Goal: Information Seeking & Learning: Find specific fact

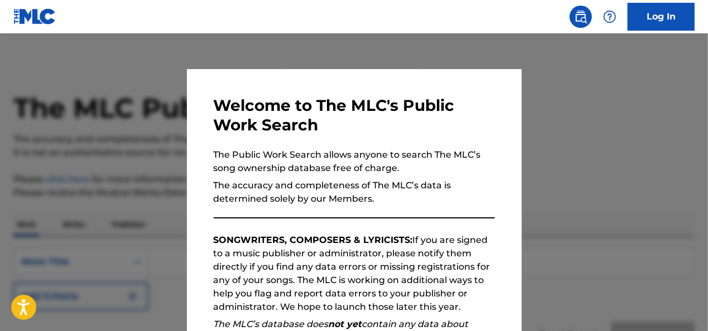
scroll to position [179, 0]
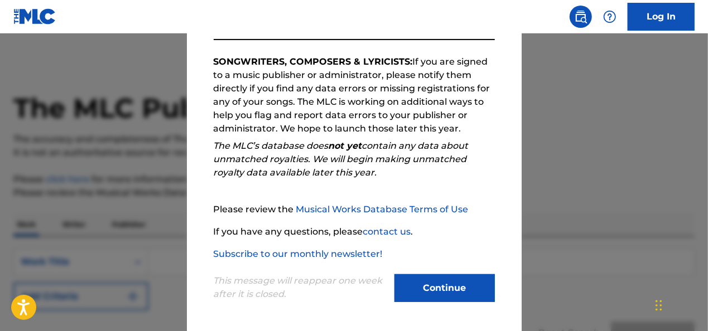
click at [436, 291] on button "Continue" at bounding box center [445, 289] width 100 height 28
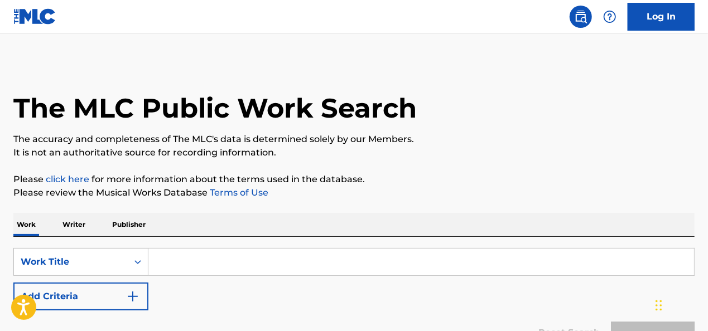
click at [179, 262] on input "Search Form" at bounding box center [421, 262] width 546 height 27
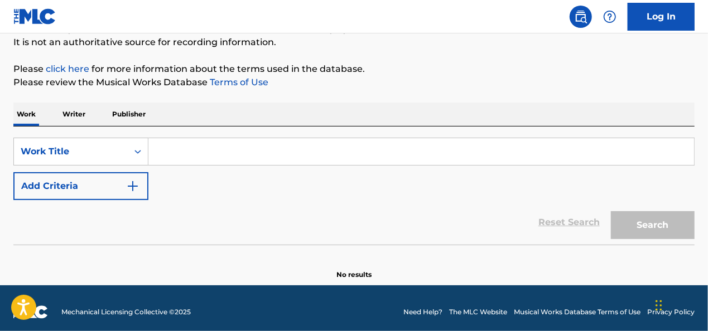
scroll to position [113, 0]
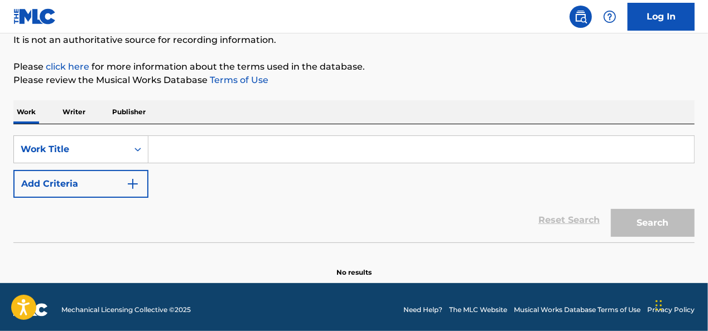
click at [123, 179] on button "Add Criteria" at bounding box center [80, 184] width 135 height 28
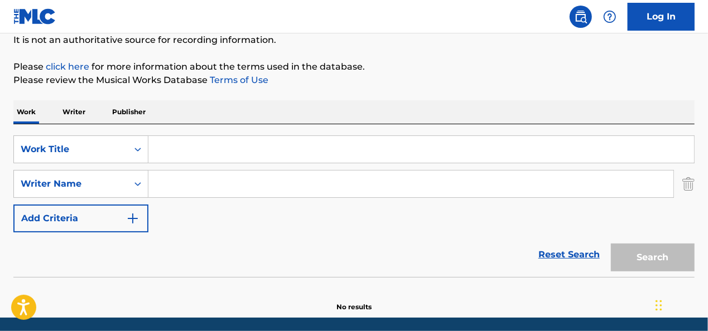
click at [182, 198] on div "Search Form" at bounding box center [411, 184] width 526 height 28
click at [174, 182] on input "Search Form" at bounding box center [410, 184] width 525 height 27
type input "[PERSON_NAME]"
click at [197, 153] on input "Search Form" at bounding box center [421, 149] width 546 height 27
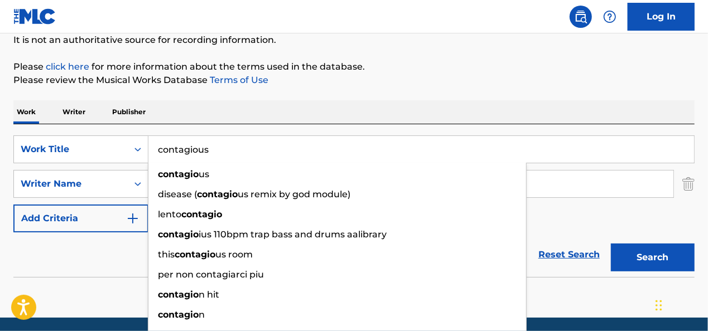
type input "contagious"
click at [611, 244] on button "Search" at bounding box center [653, 258] width 84 height 28
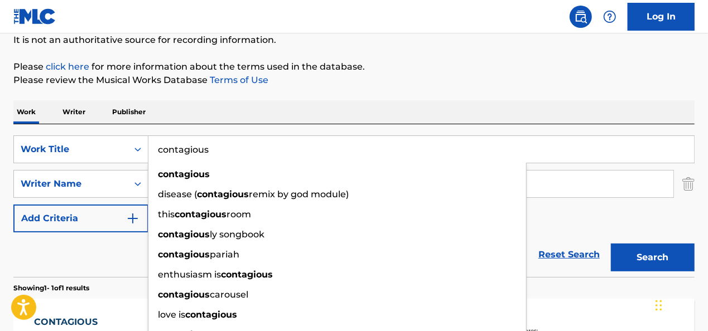
scroll to position [275, 0]
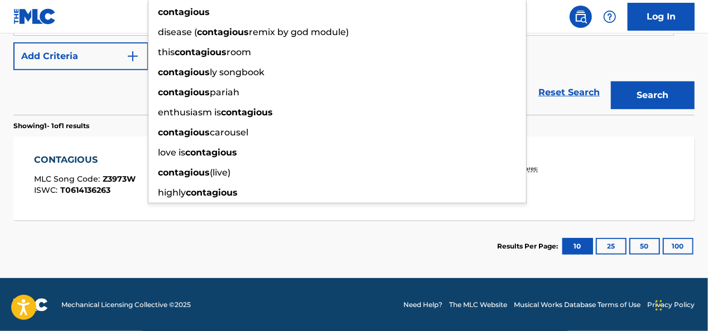
click at [128, 115] on section "Showing 1 - 1 of 1 results" at bounding box center [353, 123] width 681 height 16
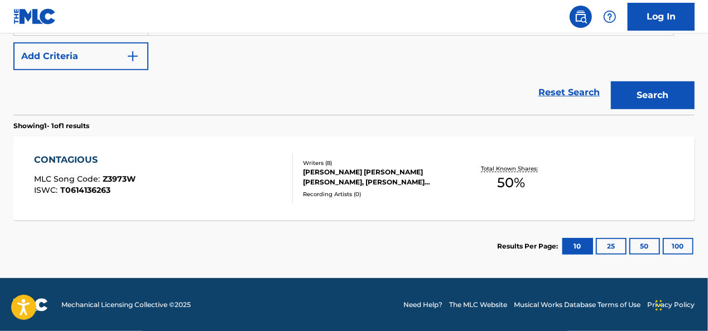
click at [185, 171] on div "CONTAGIOUS MLC Song Code : Z3973W ISWC : T0614136263" at bounding box center [163, 178] width 259 height 50
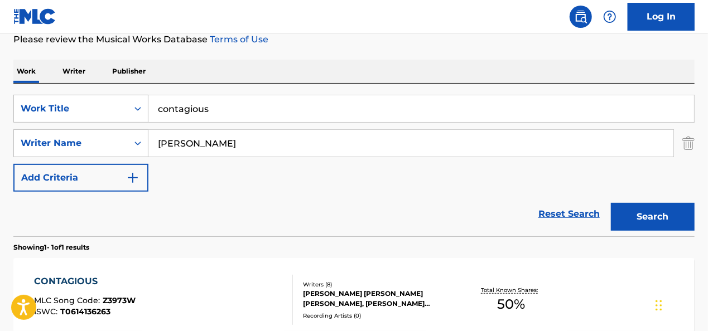
scroll to position [158, 0]
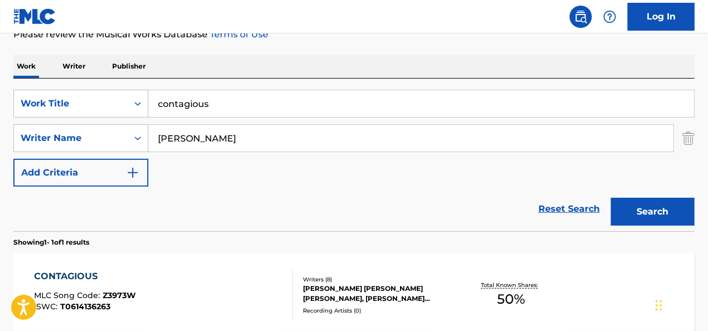
click at [191, 115] on input "contagious" at bounding box center [421, 103] width 546 height 27
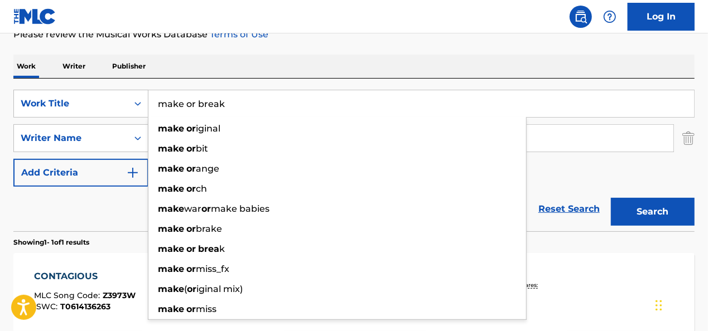
type input "make or break"
click at [611, 198] on button "Search" at bounding box center [653, 212] width 84 height 28
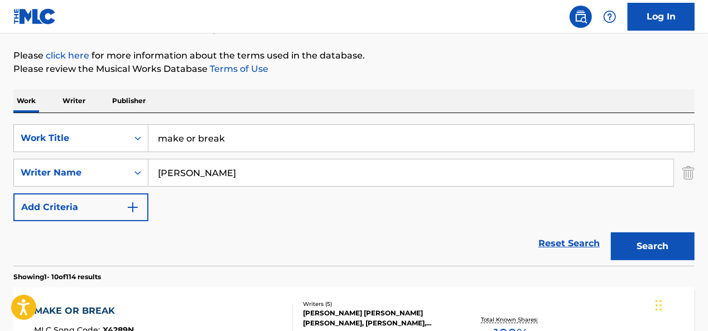
scroll to position [123, 0]
click at [240, 138] on input "make or break" at bounding box center [421, 139] width 546 height 27
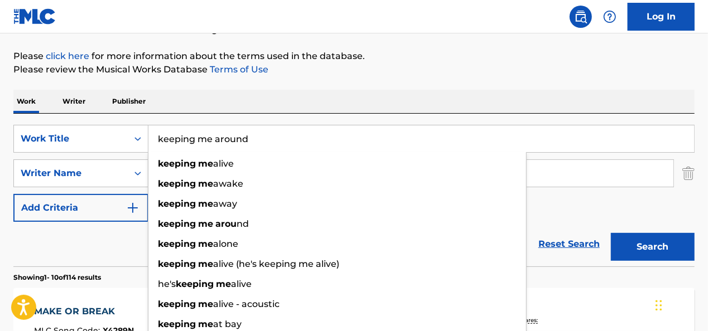
type input "keeping me around"
click at [611, 233] on button "Search" at bounding box center [653, 247] width 84 height 28
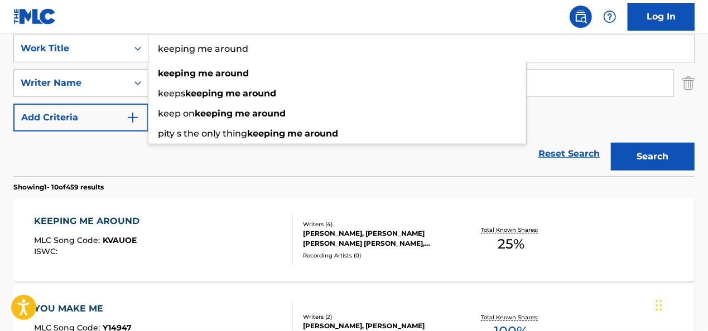
scroll to position [215, 0]
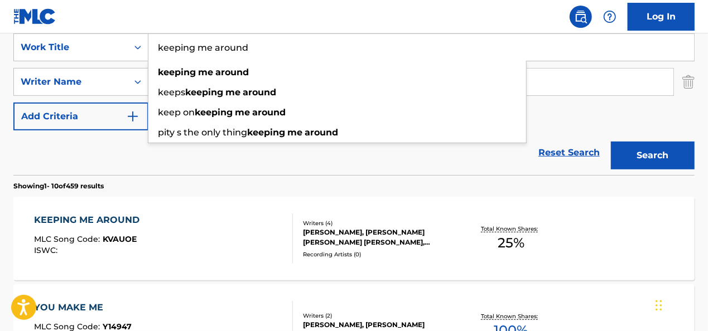
click at [245, 238] on div "KEEPING ME AROUND MLC Song Code : KVAUOE ISWC :" at bounding box center [163, 239] width 259 height 50
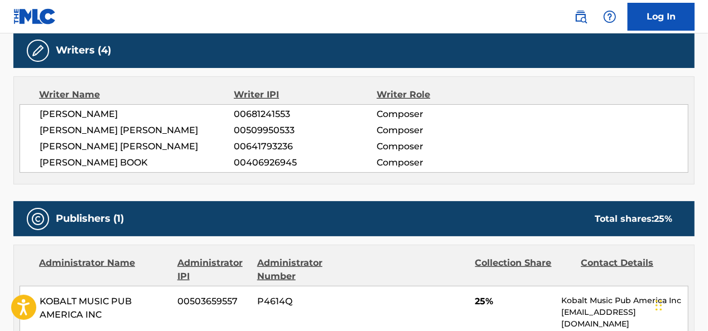
scroll to position [215, 0]
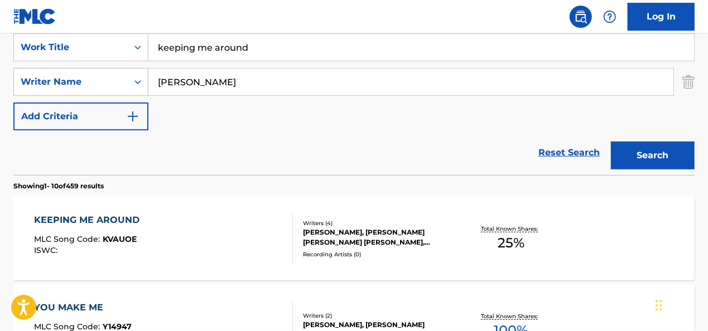
click at [222, 47] on input "keeping me around" at bounding box center [421, 47] width 546 height 27
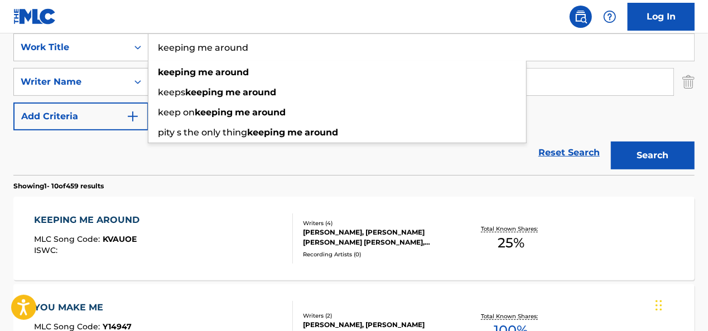
click at [222, 47] on input "keeping me around" at bounding box center [421, 47] width 546 height 27
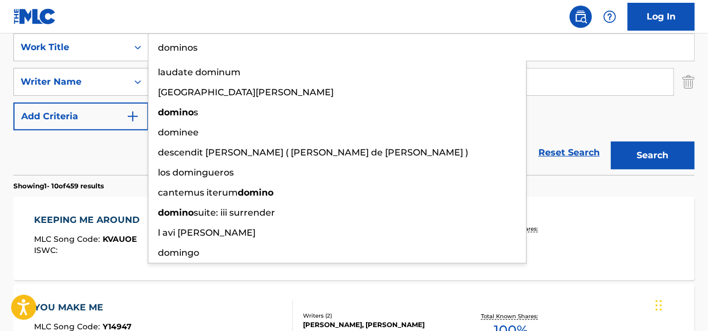
click at [611, 142] on button "Search" at bounding box center [653, 156] width 84 height 28
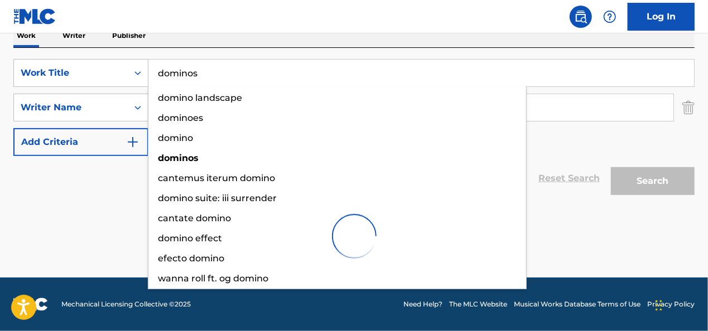
scroll to position [189, 0]
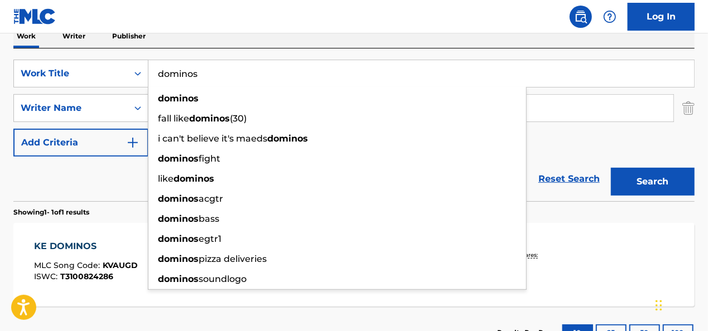
click at [81, 205] on section "Showing 1 - 1 of 1 results" at bounding box center [353, 209] width 681 height 16
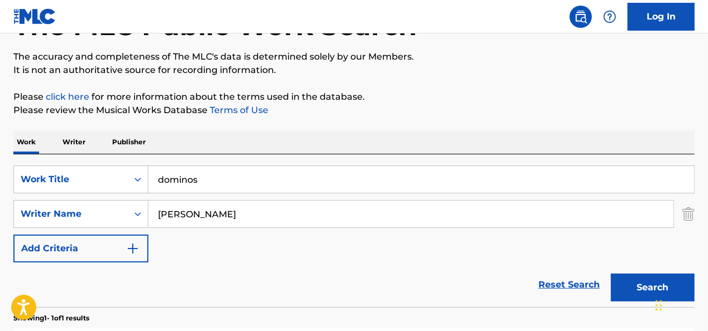
scroll to position [82, 0]
click at [176, 182] on input "dominos" at bounding box center [421, 180] width 546 height 27
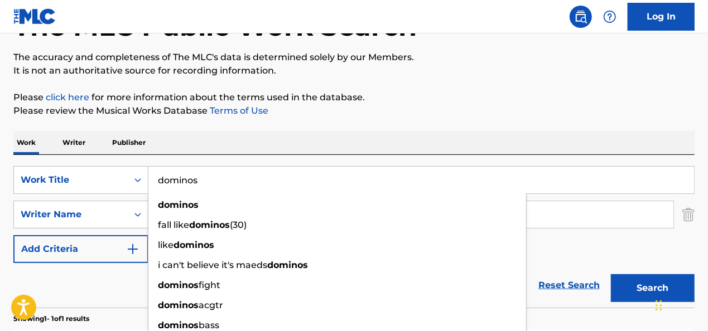
click at [176, 182] on input "dominos" at bounding box center [421, 180] width 546 height 27
click at [227, 179] on input "dominos" at bounding box center [421, 180] width 546 height 27
type input "dominoes"
click at [611, 275] on button "Search" at bounding box center [653, 289] width 84 height 28
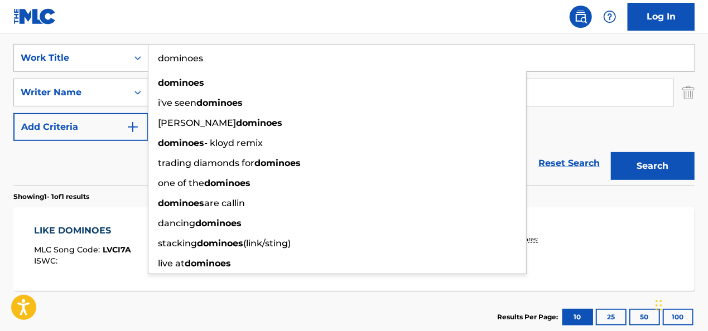
scroll to position [205, 0]
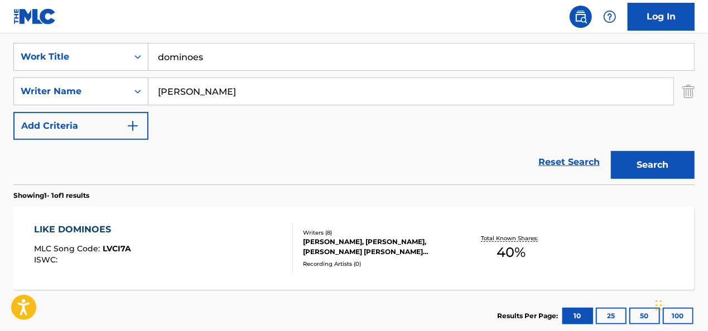
click at [81, 188] on section "Showing 1 - 1 of 1 results" at bounding box center [353, 193] width 681 height 16
click at [185, 229] on div "LIKE DOMINOES MLC Song Code : LVCI7A ISWC :" at bounding box center [163, 248] width 259 height 50
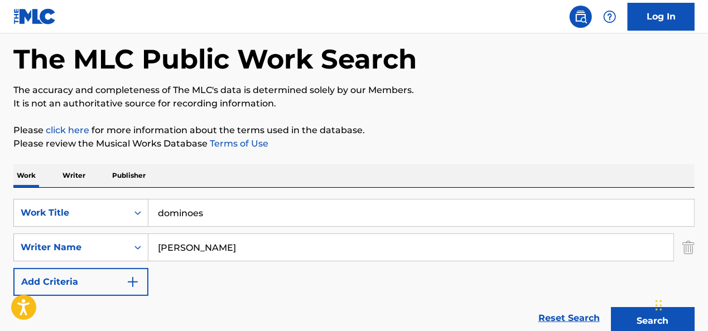
scroll to position [40, 0]
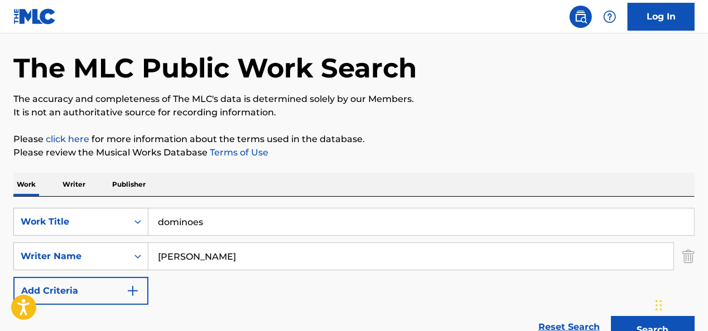
click at [173, 229] on input "dominoes" at bounding box center [421, 222] width 546 height 27
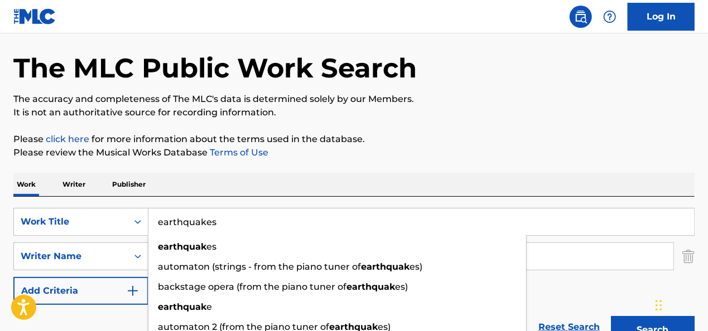
type input "earthquakes"
click at [611, 316] on button "Search" at bounding box center [653, 330] width 84 height 28
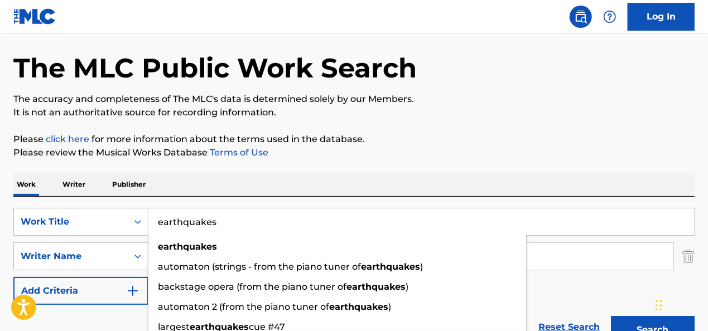
scroll to position [152, 0]
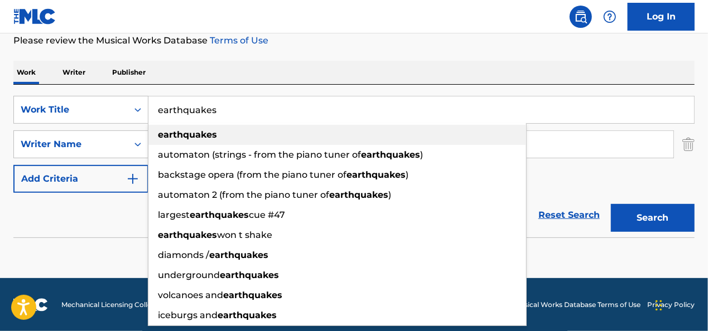
click at [186, 141] on div "earthquakes" at bounding box center [337, 135] width 378 height 20
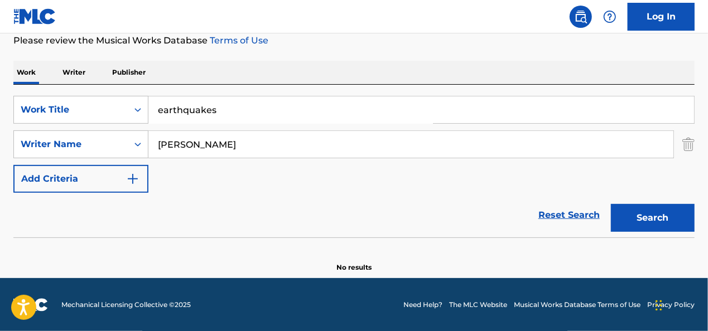
click at [206, 151] on input "[PERSON_NAME]" at bounding box center [410, 144] width 525 height 27
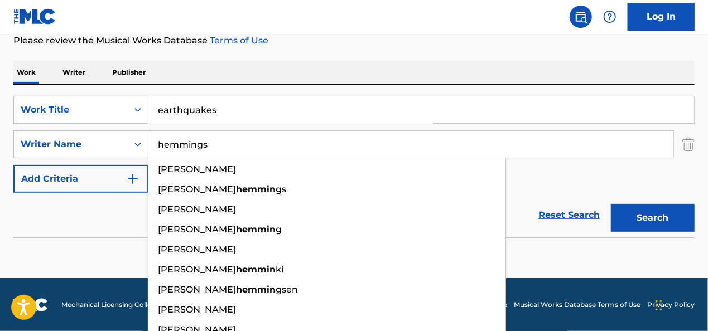
click at [611, 204] on button "Search" at bounding box center [653, 218] width 84 height 28
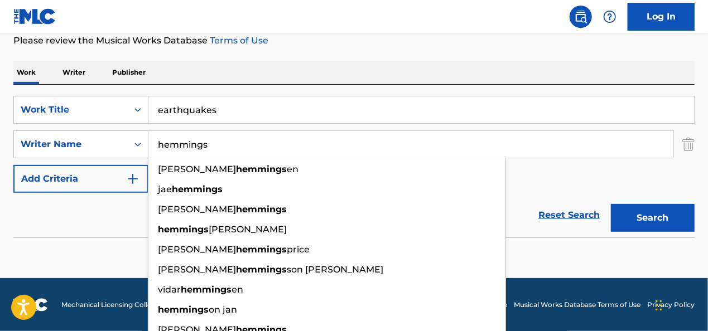
click at [169, 146] on input "hemmings" at bounding box center [410, 144] width 525 height 27
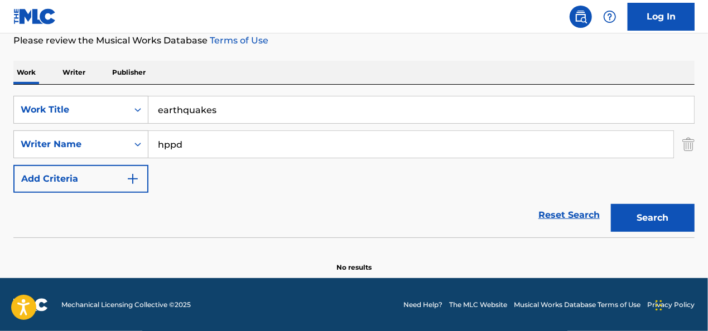
click at [611, 204] on button "Search" at bounding box center [653, 218] width 84 height 28
click at [169, 146] on input "hppd" at bounding box center [410, 144] width 525 height 27
type input "hood"
click at [611, 204] on button "Search" at bounding box center [653, 218] width 84 height 28
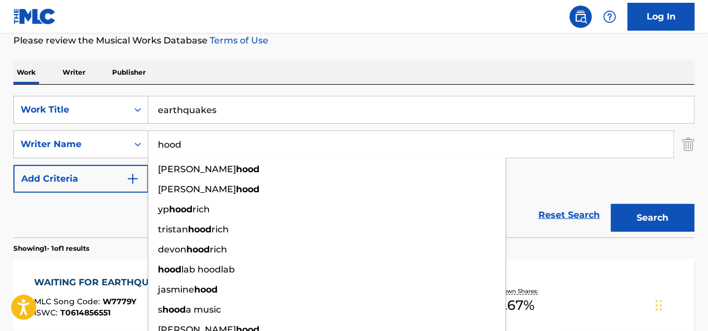
click at [95, 241] on section "Showing 1 - 1 of 1 results" at bounding box center [353, 246] width 681 height 16
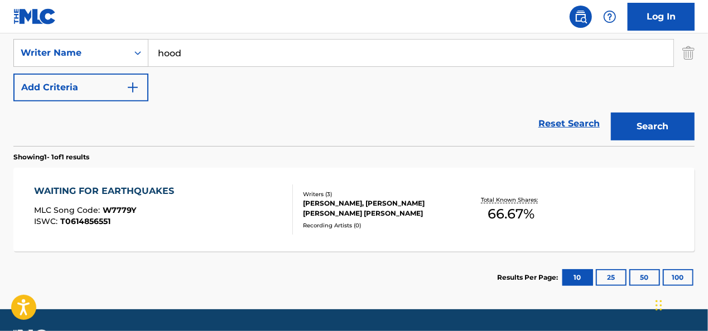
scroll to position [245, 0]
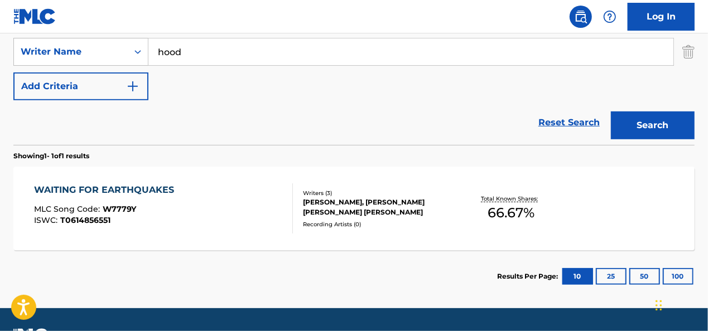
click at [220, 222] on div "WAITING FOR EARTHQUAKES MLC Song Code : W7779Y ISWC : T0614856551" at bounding box center [163, 209] width 259 height 50
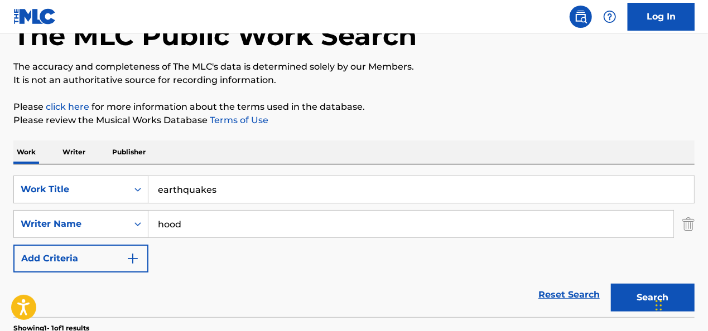
scroll to position [72, 0]
click at [206, 185] on input "earthquakes" at bounding box center [421, 190] width 546 height 27
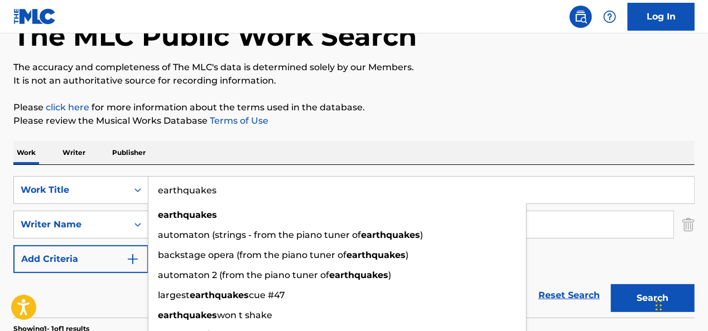
click at [206, 185] on input "earthquakes" at bounding box center [421, 190] width 546 height 27
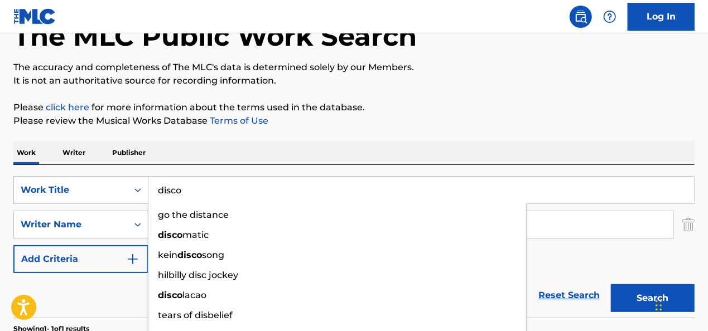
type input "disco"
click at [611, 285] on button "Search" at bounding box center [653, 299] width 84 height 28
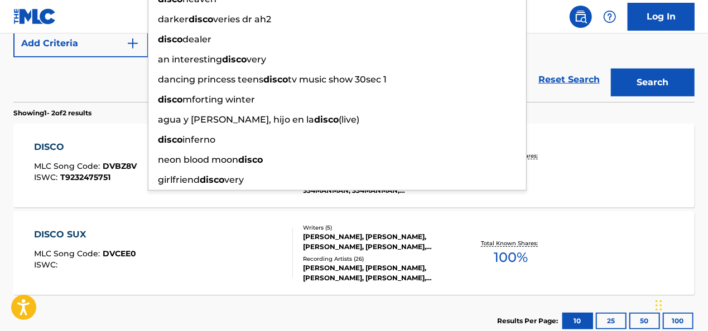
scroll to position [289, 0]
click at [83, 108] on p "Showing 1 - 2 of 2 results" at bounding box center [52, 113] width 78 height 10
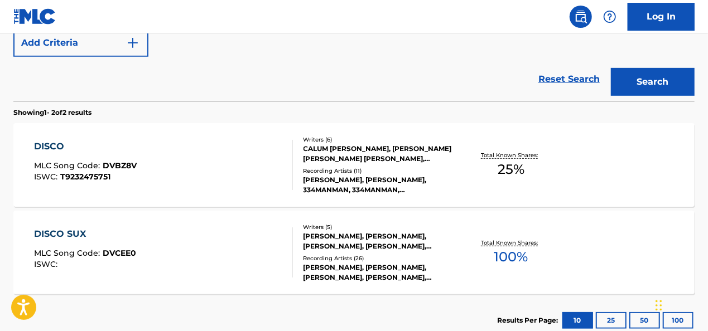
click at [110, 173] on div "ISWC : T9232475751" at bounding box center [85, 177] width 103 height 8
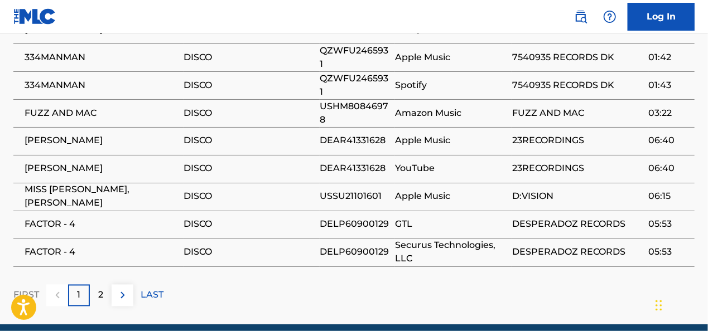
scroll to position [938, 0]
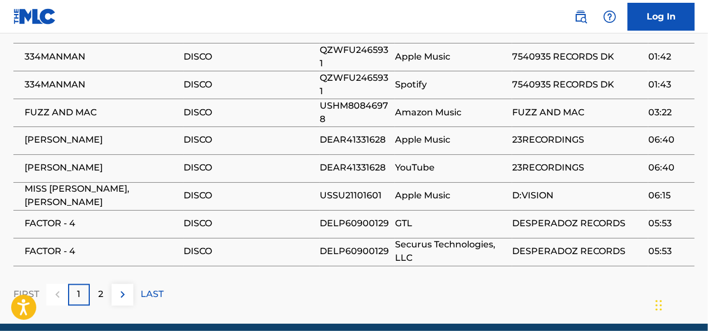
click at [106, 306] on div "2" at bounding box center [101, 296] width 22 height 22
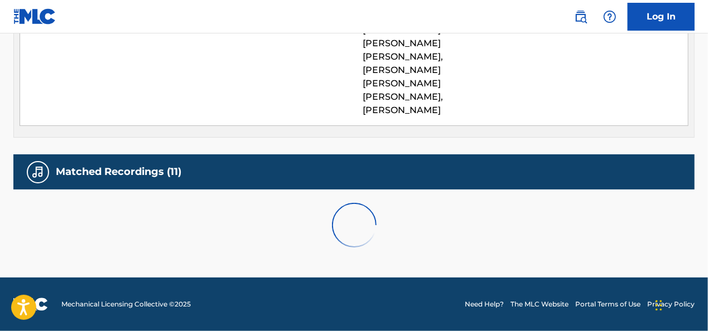
scroll to position [743, 0]
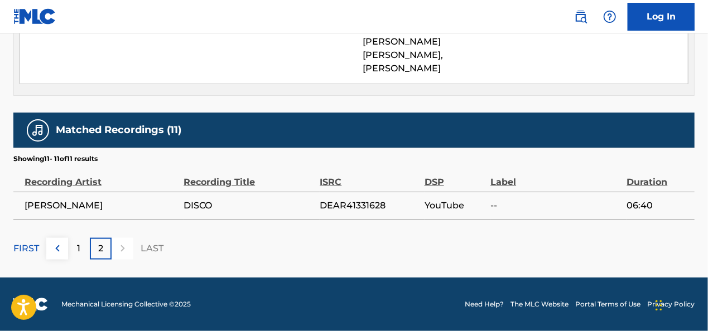
click at [76, 248] on div "1" at bounding box center [79, 249] width 22 height 22
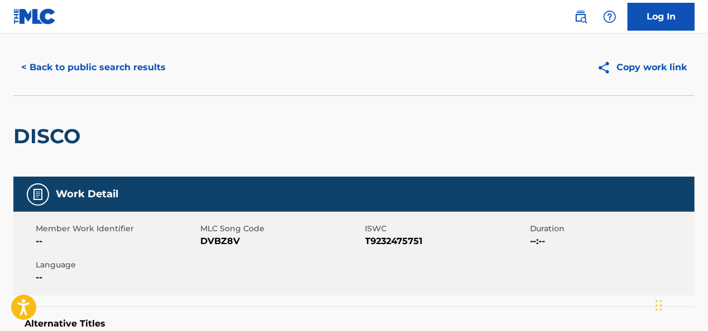
scroll to position [0, 0]
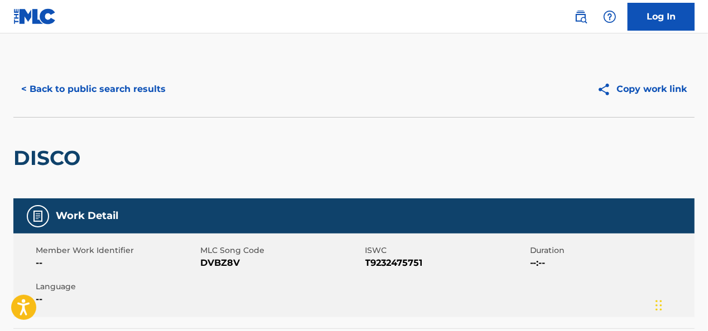
click at [69, 97] on button "< Back to public search results" at bounding box center [93, 89] width 160 height 28
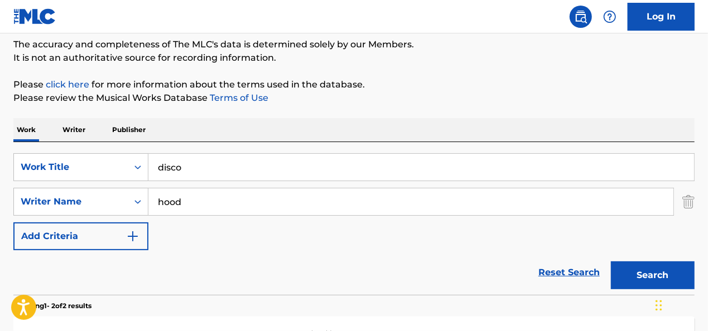
scroll to position [94, 0]
click at [196, 165] on input "disco" at bounding box center [421, 168] width 546 height 27
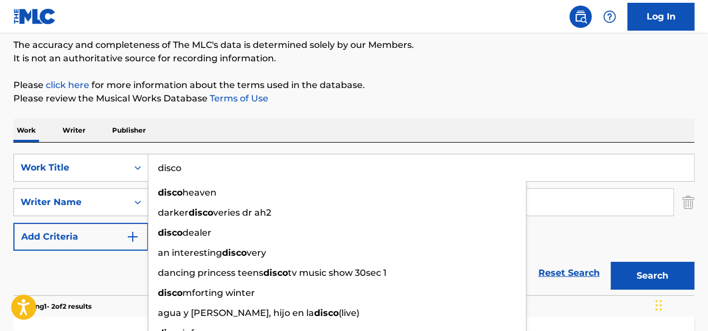
click at [196, 165] on input "disco" at bounding box center [421, 168] width 546 height 27
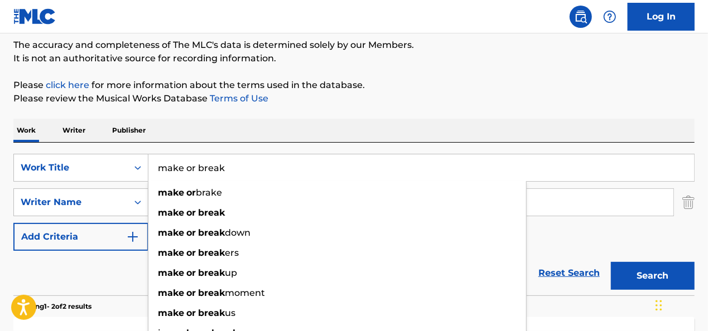
type input "make or break"
click at [611, 262] on button "Search" at bounding box center [653, 276] width 84 height 28
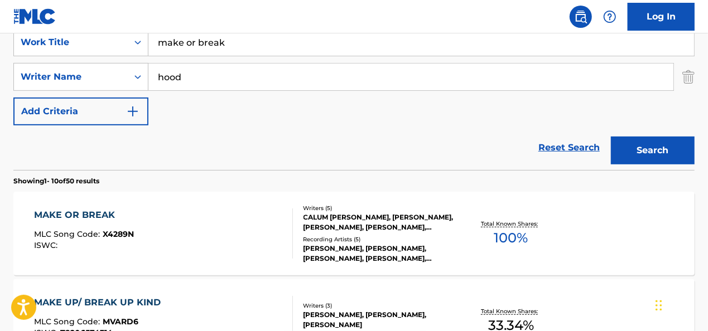
scroll to position [221, 0]
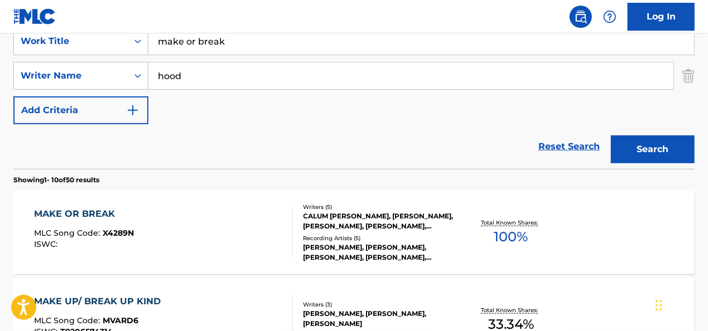
click at [193, 222] on div "MAKE OR BREAK MLC Song Code : X4289N ISWC :" at bounding box center [163, 233] width 259 height 50
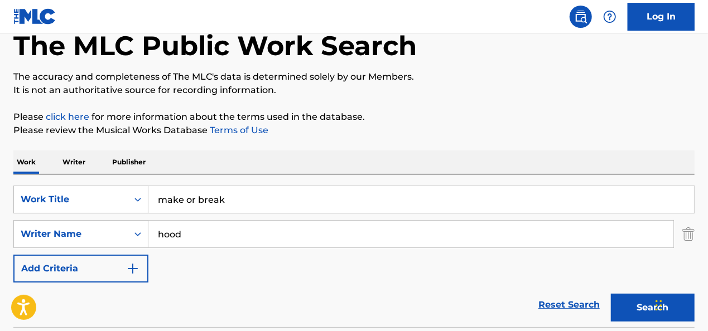
scroll to position [60, 0]
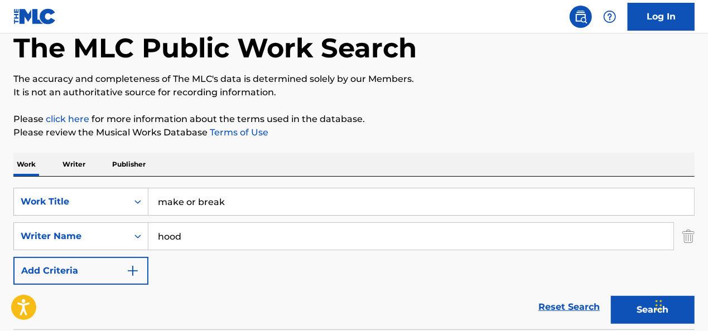
click at [212, 193] on input "make or break" at bounding box center [421, 202] width 546 height 27
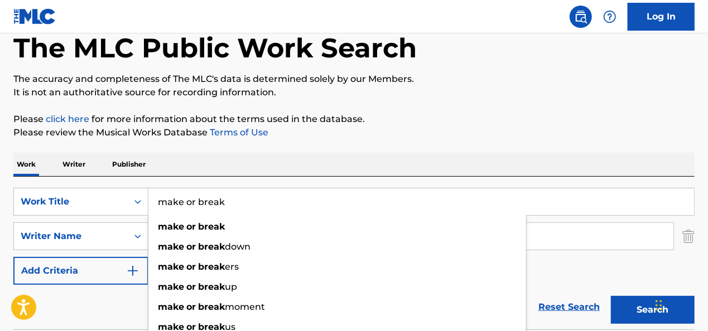
click at [212, 193] on input "make or break" at bounding box center [421, 202] width 546 height 27
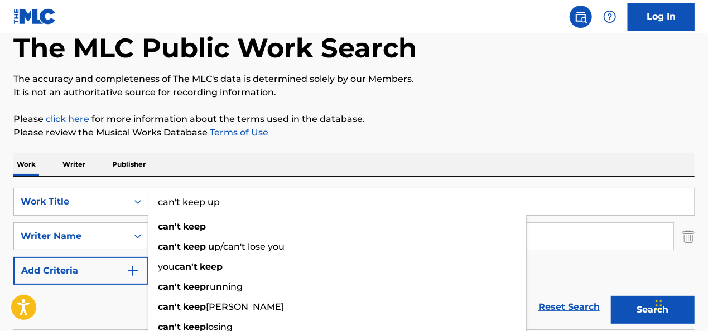
type input "can't keep up"
click at [611, 296] on button "Search" at bounding box center [653, 310] width 84 height 28
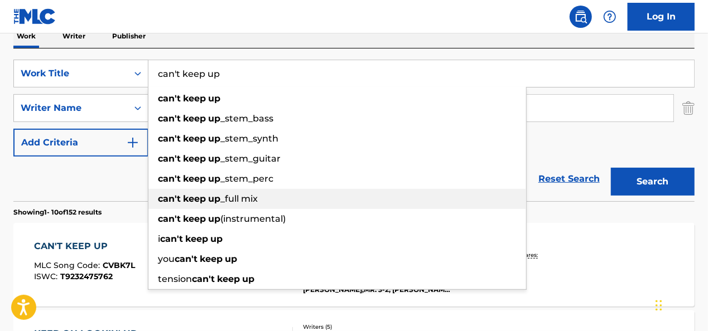
scroll to position [206, 0]
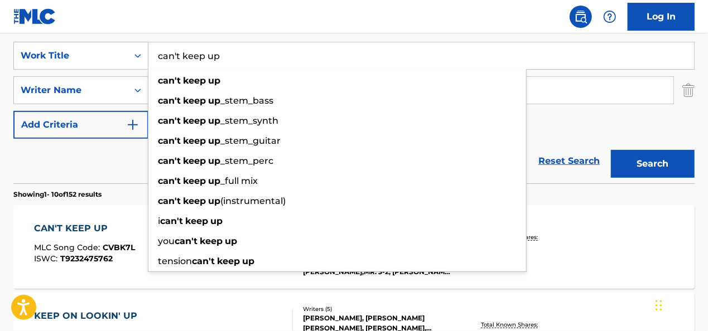
click at [89, 155] on div "Reset Search Search" at bounding box center [353, 161] width 681 height 45
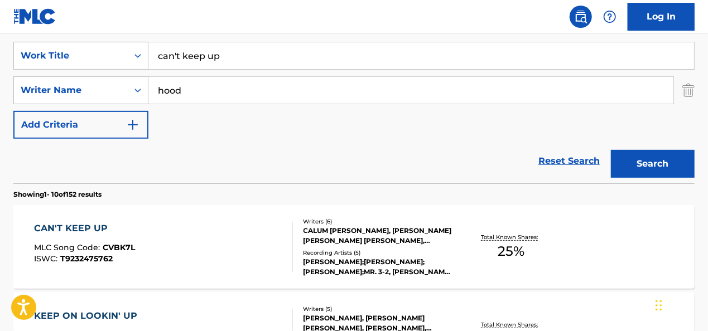
click at [314, 213] on div "CAN'T KEEP UP MLC Song Code : CVBK7L ISWC : T9232475762 Writers ( 6 ) [PERSON_N…" at bounding box center [353, 247] width 681 height 84
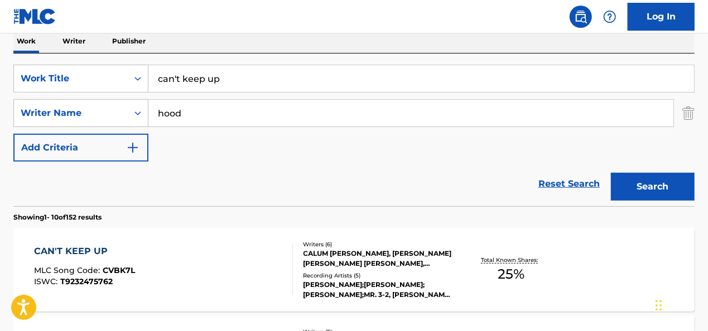
scroll to position [183, 0]
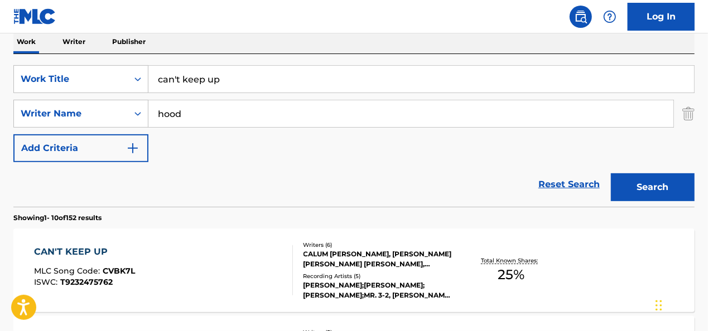
click at [222, 79] on input "can't keep up" at bounding box center [421, 79] width 546 height 27
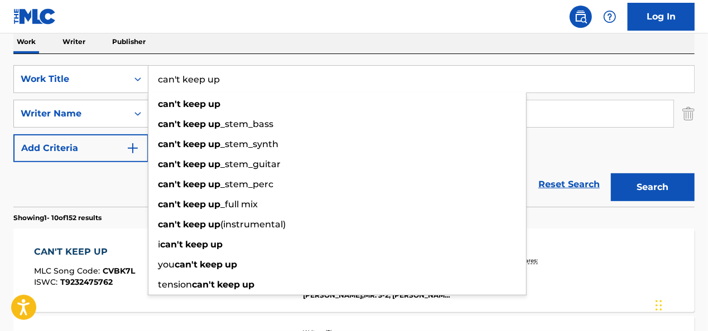
click at [222, 79] on input "can't keep up" at bounding box center [421, 79] width 546 height 27
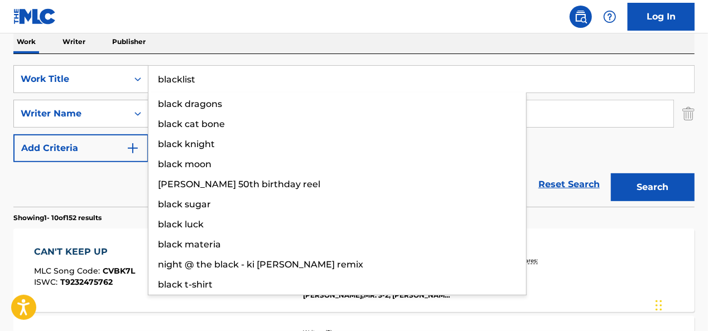
type input "blacklist"
click at [611, 174] on button "Search" at bounding box center [653, 188] width 84 height 28
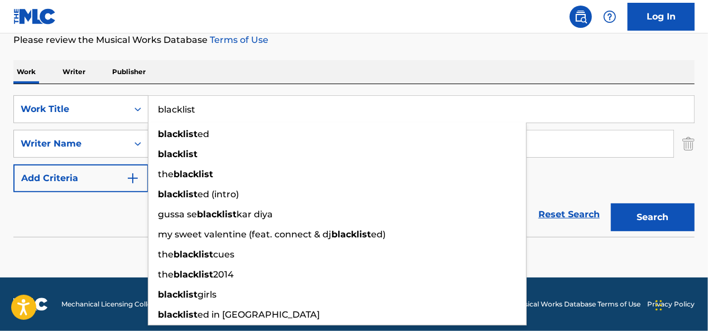
scroll to position [152, 0]
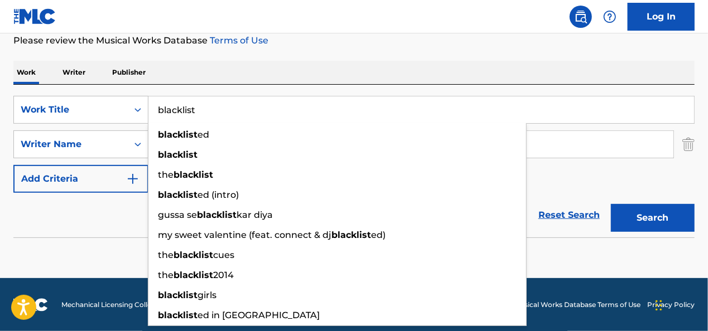
click at [102, 215] on div "Reset Search Search" at bounding box center [353, 215] width 681 height 45
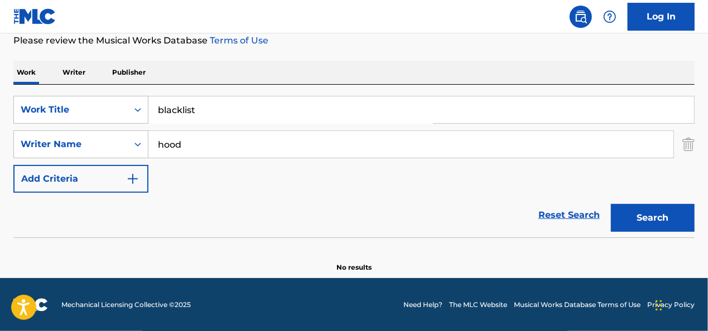
click at [204, 104] on input "blacklist" at bounding box center [421, 110] width 546 height 27
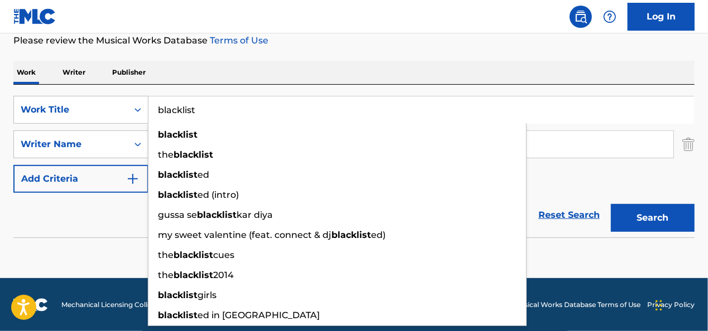
click at [611, 204] on button "Search" at bounding box center [653, 218] width 84 height 28
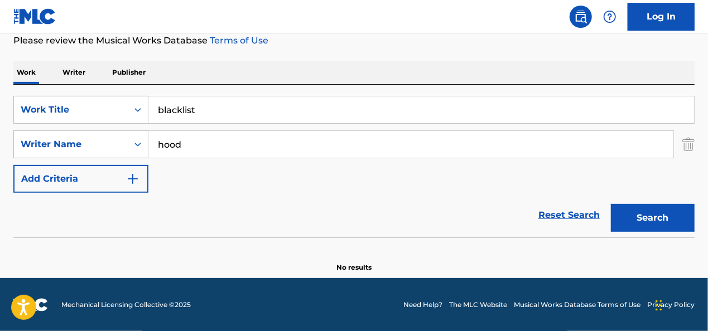
click at [167, 147] on input "hood" at bounding box center [410, 144] width 525 height 27
type input "[PERSON_NAME]"
click at [611, 204] on button "Search" at bounding box center [653, 218] width 84 height 28
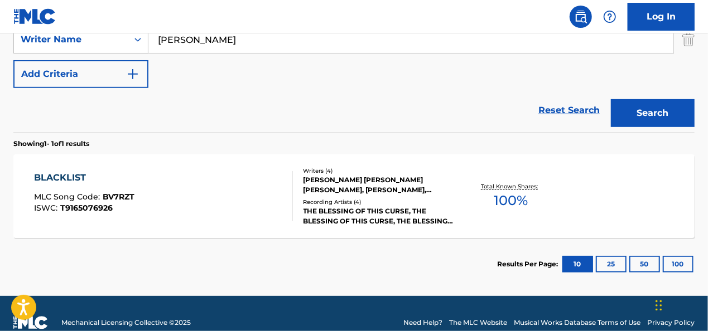
scroll to position [258, 0]
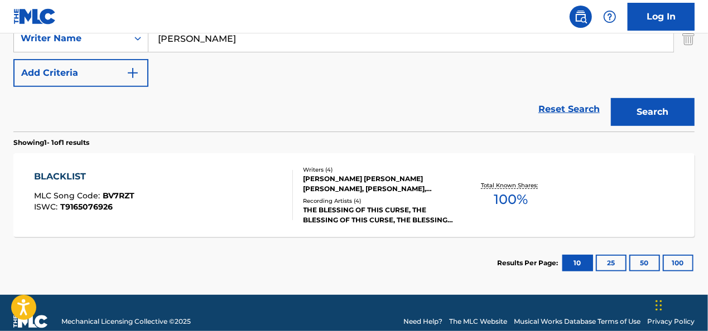
click at [342, 211] on div "THE BLESSING OF THIS CURSE, THE BLESSING OF THIS CURSE, THE BLESSING OF THIS CU…" at bounding box center [379, 215] width 151 height 20
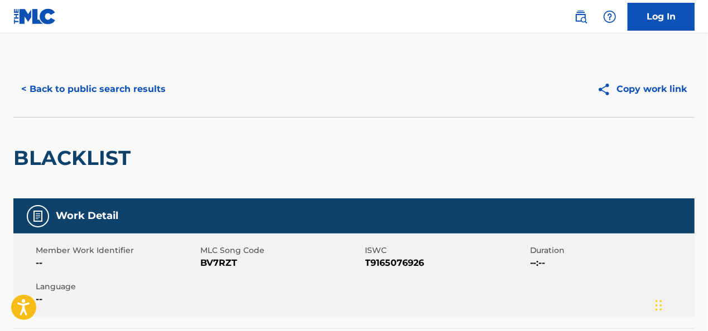
scroll to position [234, 0]
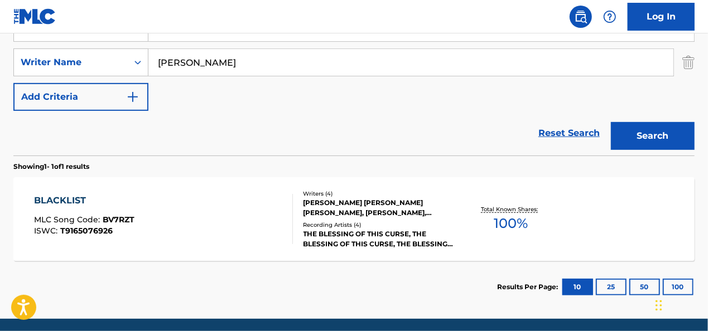
scroll to position [179, 0]
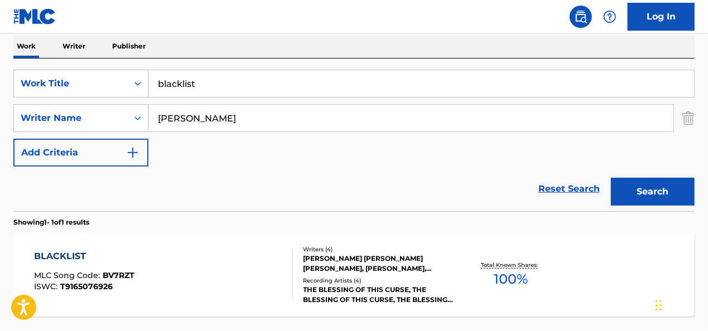
click at [169, 86] on input "blacklist" at bounding box center [421, 83] width 546 height 27
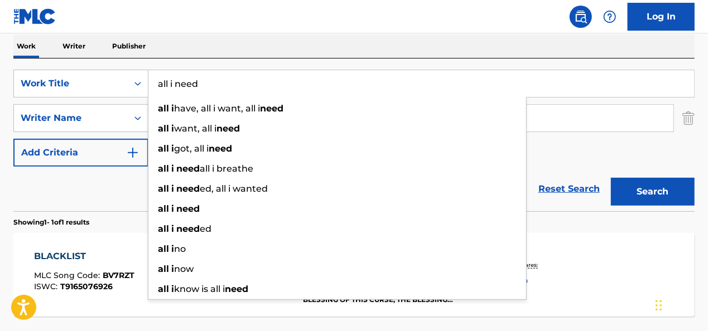
type input "all i need"
click at [611, 178] on button "Search" at bounding box center [653, 192] width 84 height 28
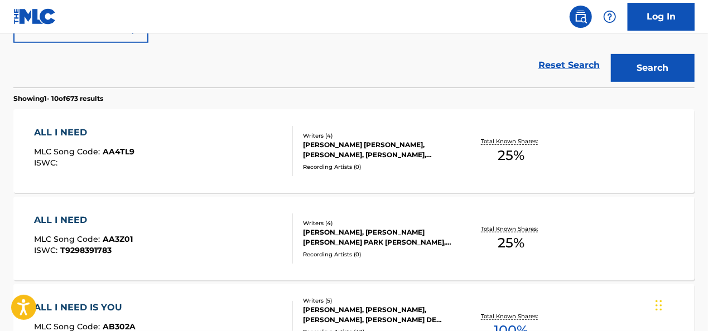
scroll to position [87, 0]
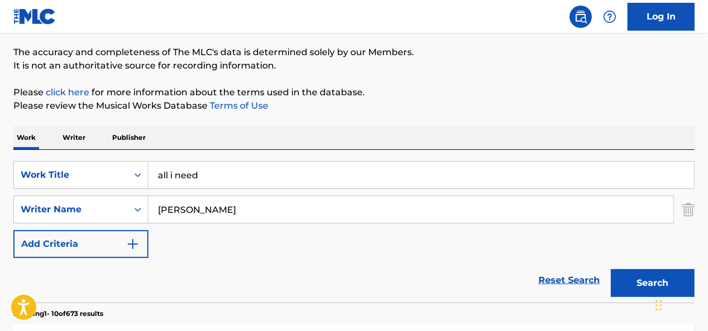
click at [211, 211] on input "[PERSON_NAME]" at bounding box center [410, 209] width 525 height 27
click at [611, 270] on button "Search" at bounding box center [653, 284] width 84 height 28
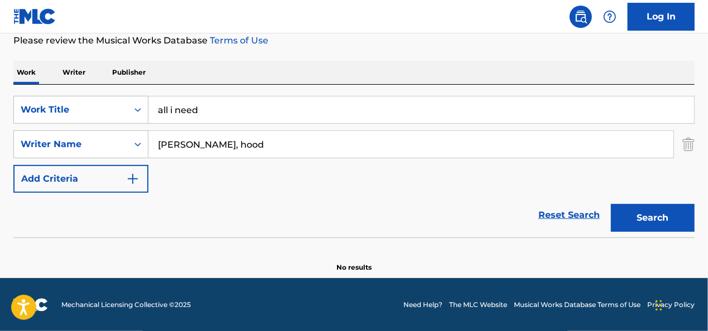
click at [201, 151] on input "[PERSON_NAME], hood" at bounding box center [410, 144] width 525 height 27
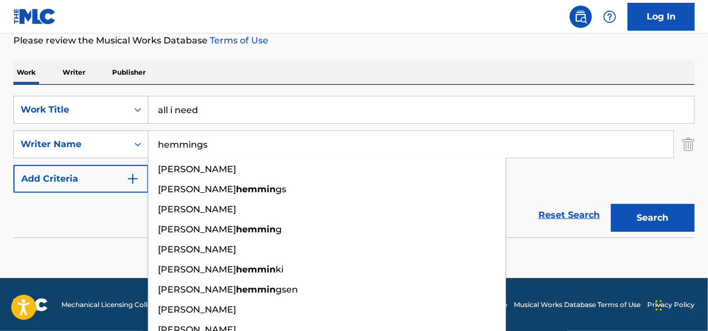
type input "hemmings"
click at [611, 204] on button "Search" at bounding box center [653, 218] width 84 height 28
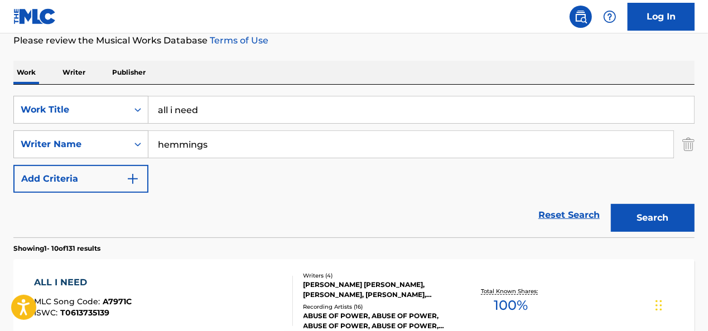
click at [95, 232] on div "Reset Search Search" at bounding box center [353, 215] width 681 height 45
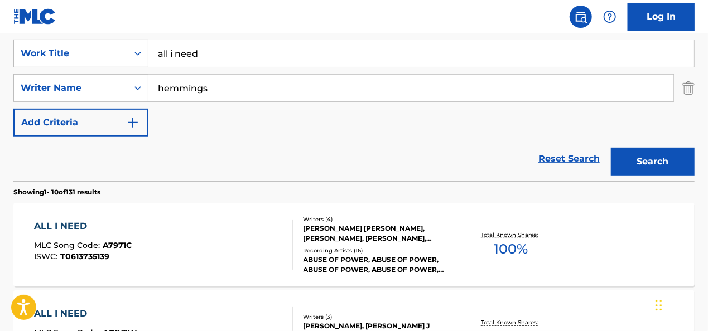
scroll to position [209, 0]
click at [95, 232] on div "ALL I NEED" at bounding box center [83, 225] width 98 height 13
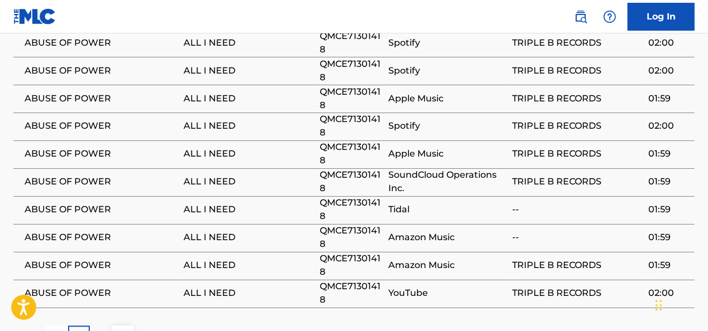
scroll to position [949, 0]
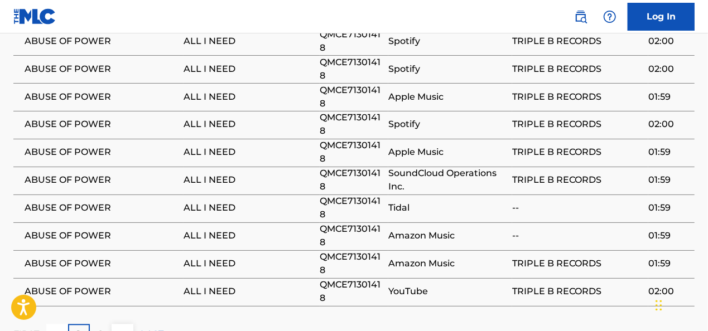
click at [92, 325] on div "2" at bounding box center [101, 336] width 22 height 22
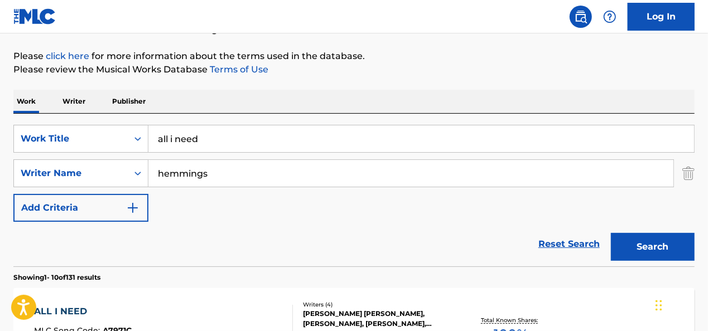
scroll to position [133, 0]
